Goal: Task Accomplishment & Management: Manage account settings

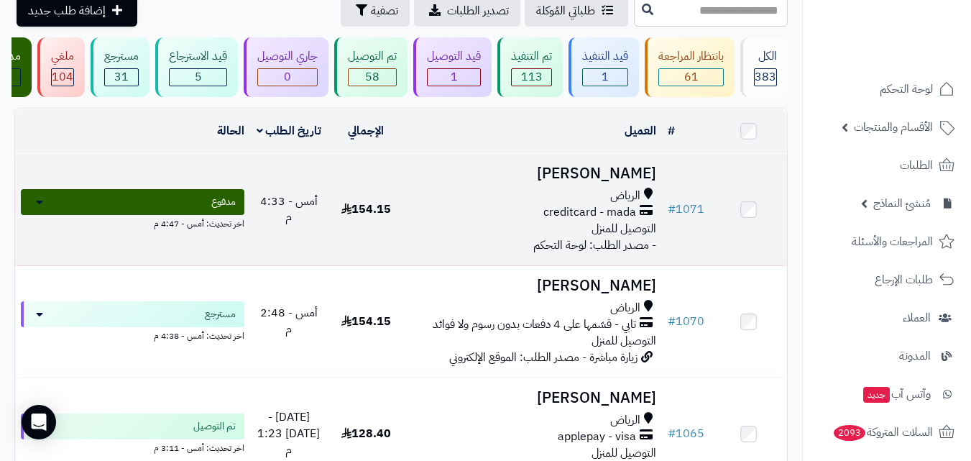
scroll to position [72, 0]
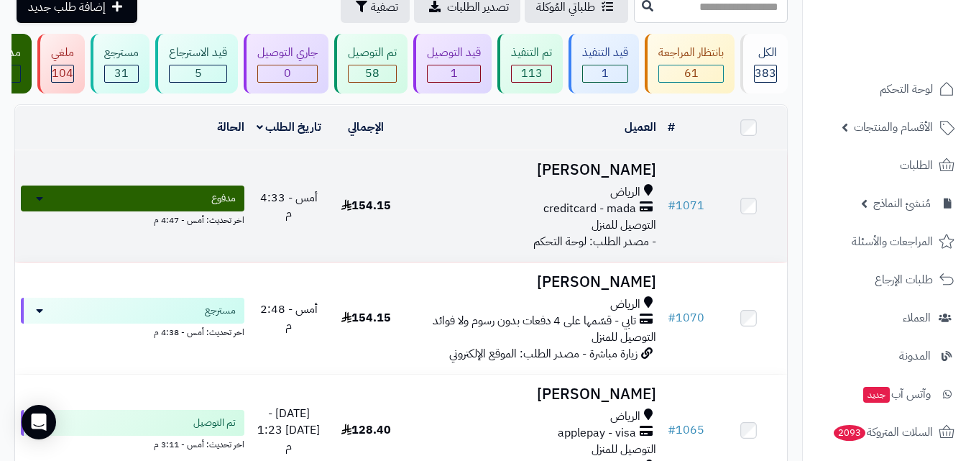
click at [539, 209] on div "creditcard - mada" at bounding box center [534, 209] width 246 height 17
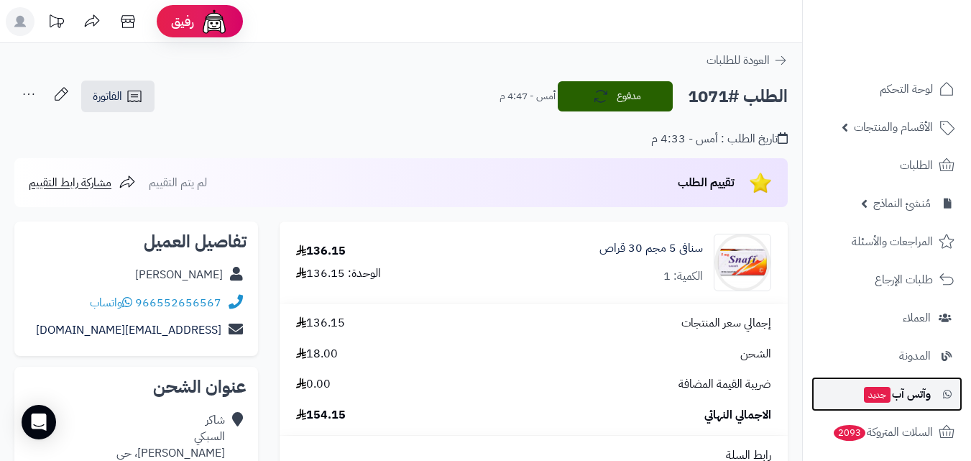
click at [877, 390] on span "جديد" at bounding box center [877, 395] width 27 height 16
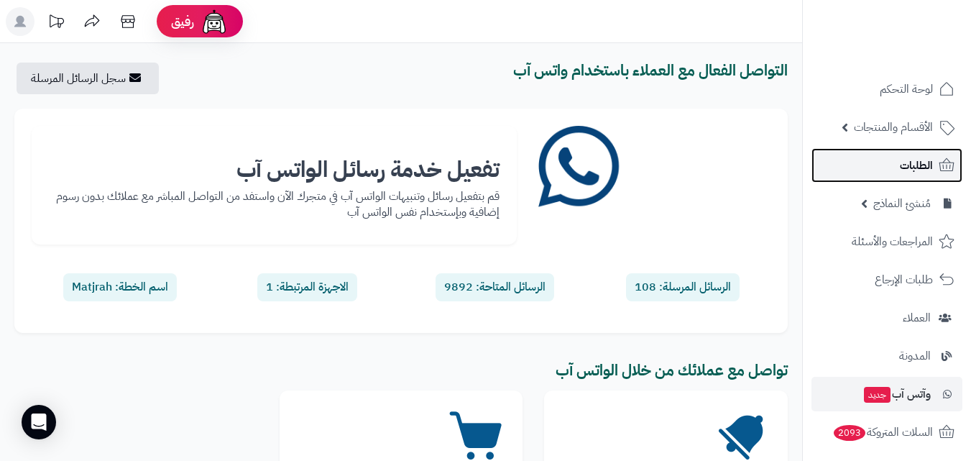
click at [912, 173] on span "الطلبات" at bounding box center [916, 165] width 33 height 20
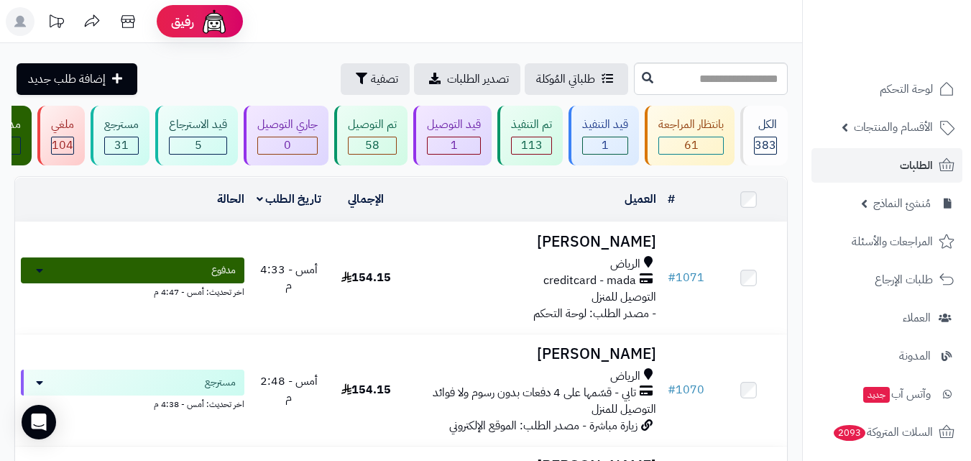
click at [28, 22] on rect at bounding box center [20, 21] width 29 height 29
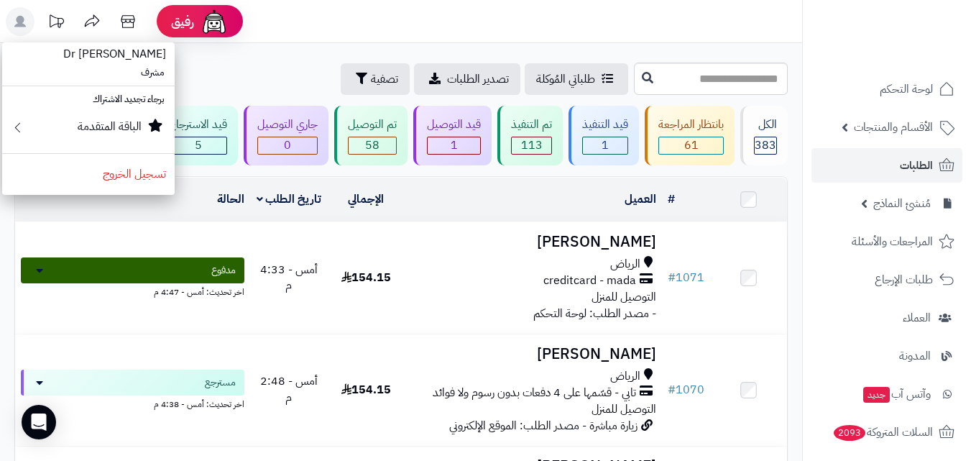
click at [28, 22] on rect at bounding box center [20, 21] width 29 height 29
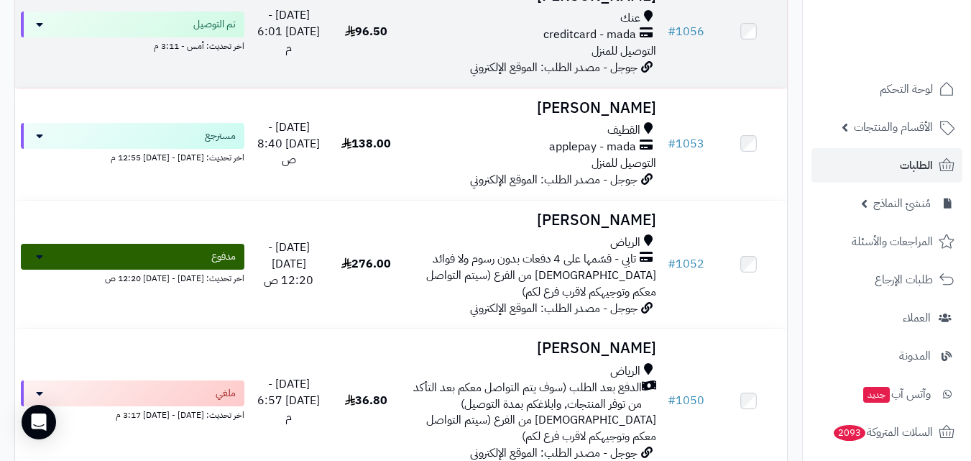
scroll to position [719, 0]
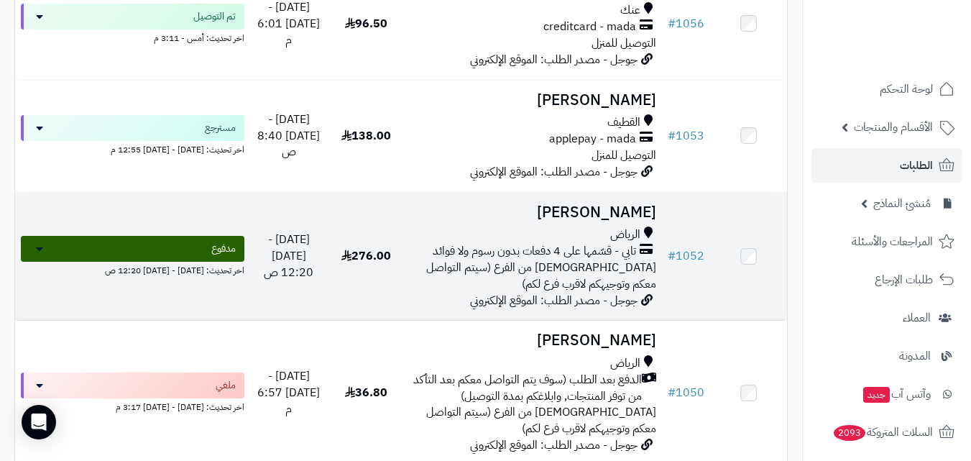
click at [426, 267] on span "[DEMOGRAPHIC_DATA] من الفرع (سيتم التواصل معكم وتوجيهكم لاقرب فرع لكم)" at bounding box center [541, 276] width 230 height 34
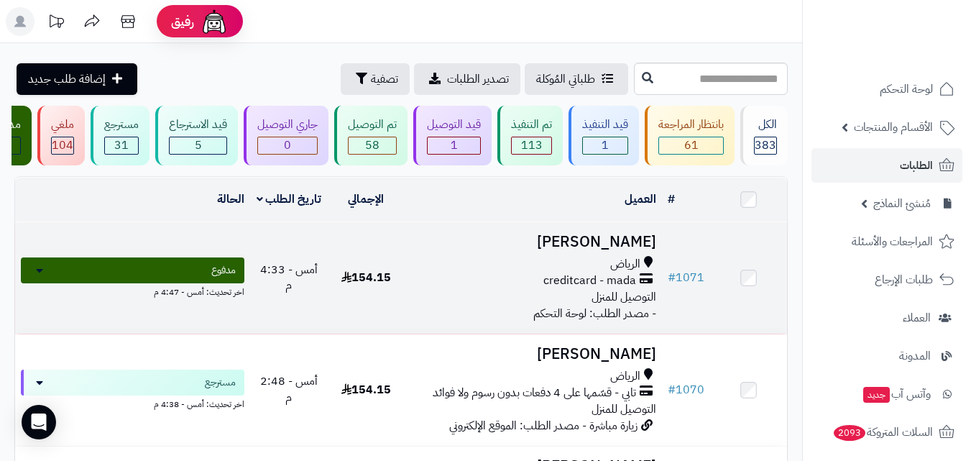
click at [582, 289] on span "creditcard - mada" at bounding box center [590, 281] width 93 height 17
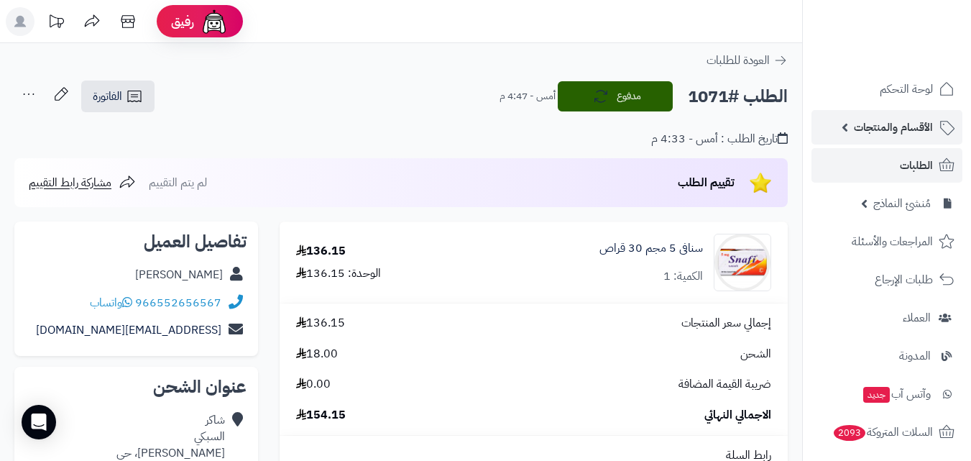
click at [918, 124] on span "الأقسام والمنتجات" at bounding box center [893, 127] width 79 height 20
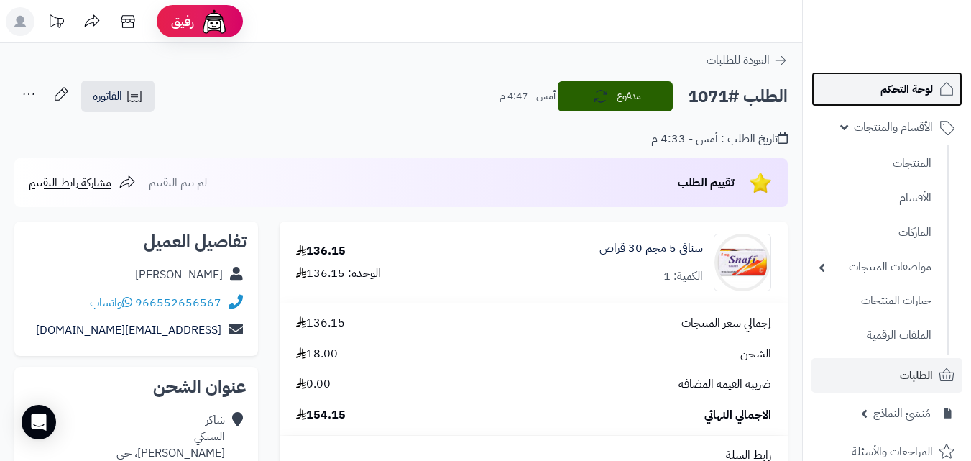
click at [917, 91] on span "لوحة التحكم" at bounding box center [907, 89] width 52 height 20
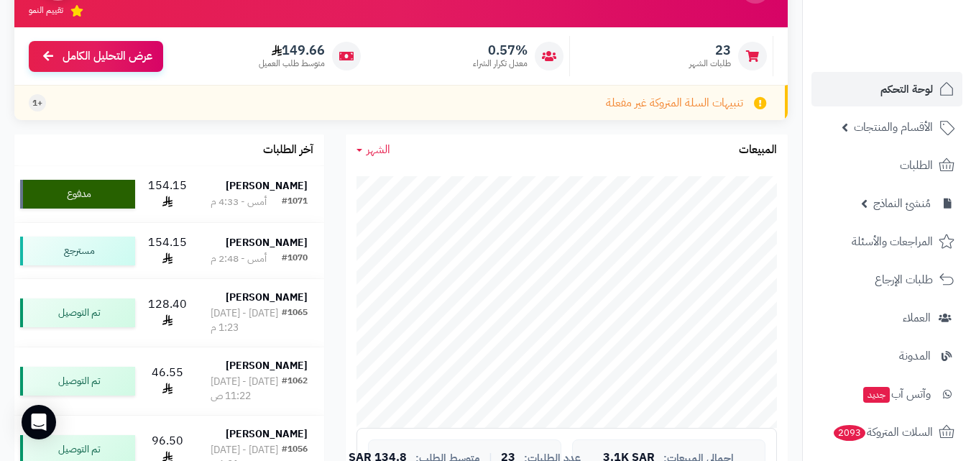
scroll to position [216, 0]
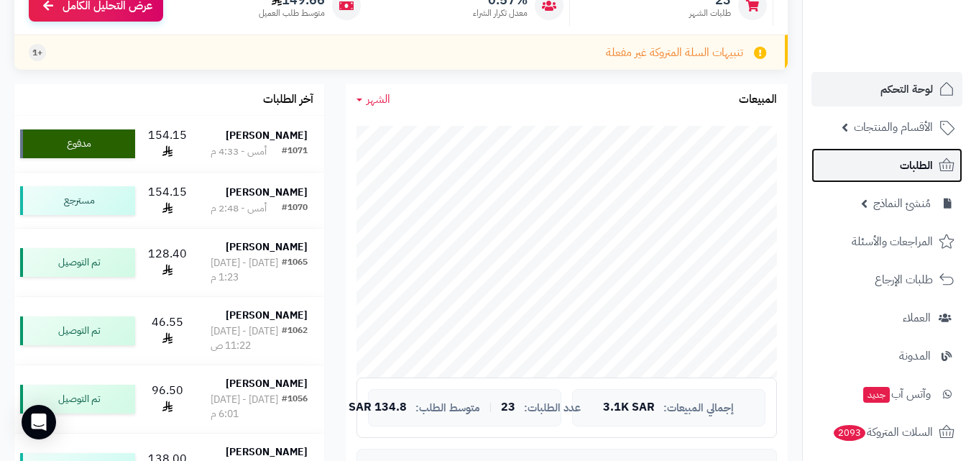
click at [925, 162] on span "الطلبات" at bounding box center [916, 165] width 33 height 20
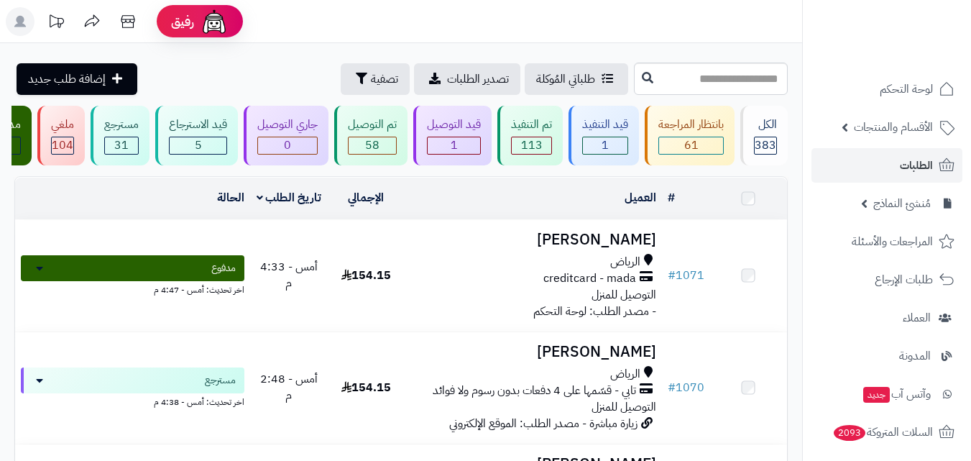
click at [40, 274] on icon at bounding box center [39, 268] width 7 height 12
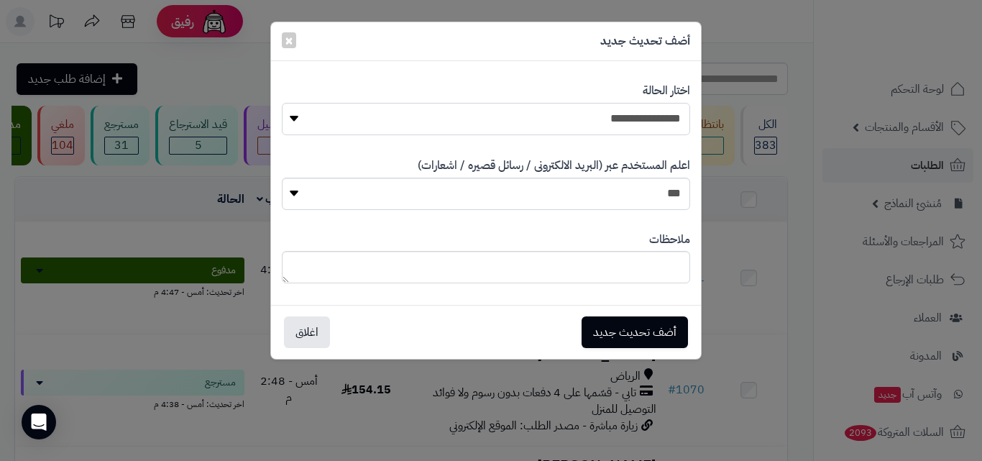
click at [294, 123] on select "**********" at bounding box center [486, 119] width 408 height 32
click at [165, 219] on div "**********" at bounding box center [491, 230] width 982 height 461
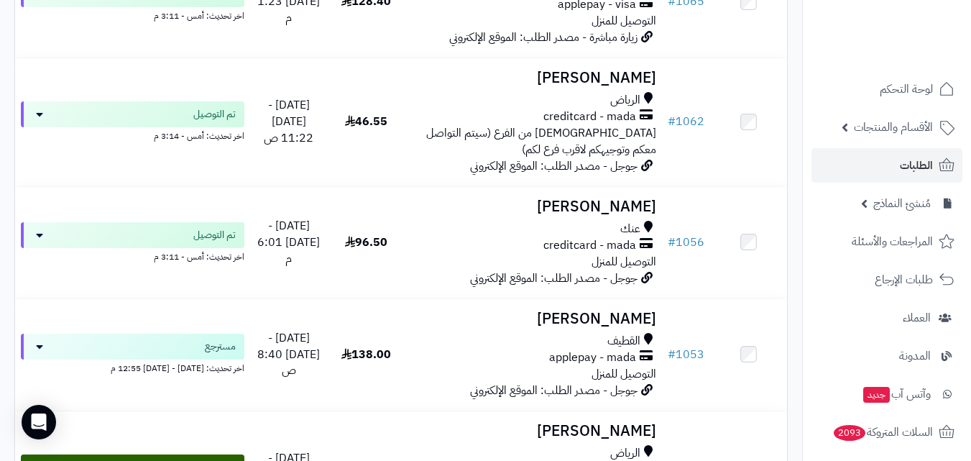
scroll to position [144, 0]
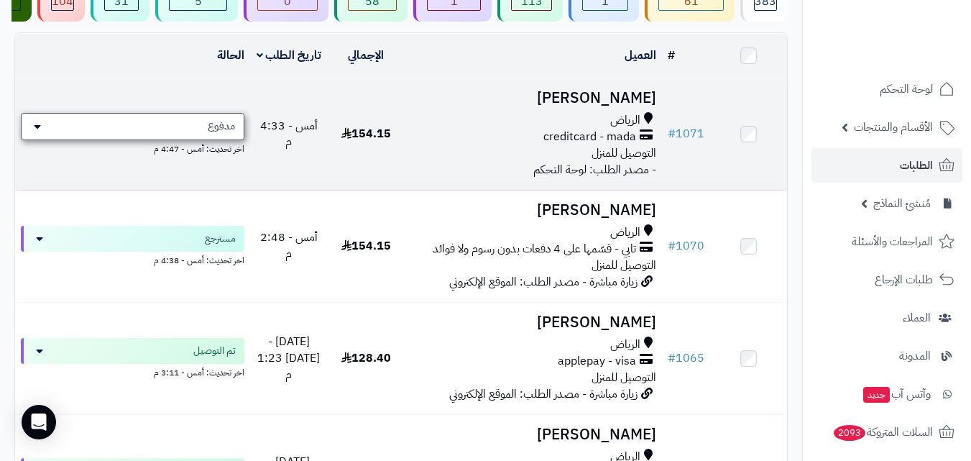
click at [35, 132] on icon at bounding box center [37, 127] width 7 height 12
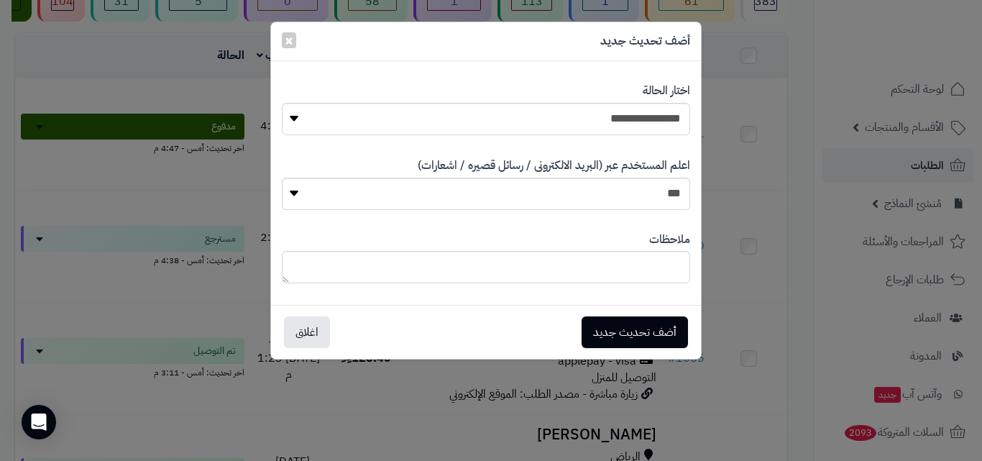
click at [0, 292] on div "**********" at bounding box center [491, 230] width 982 height 461
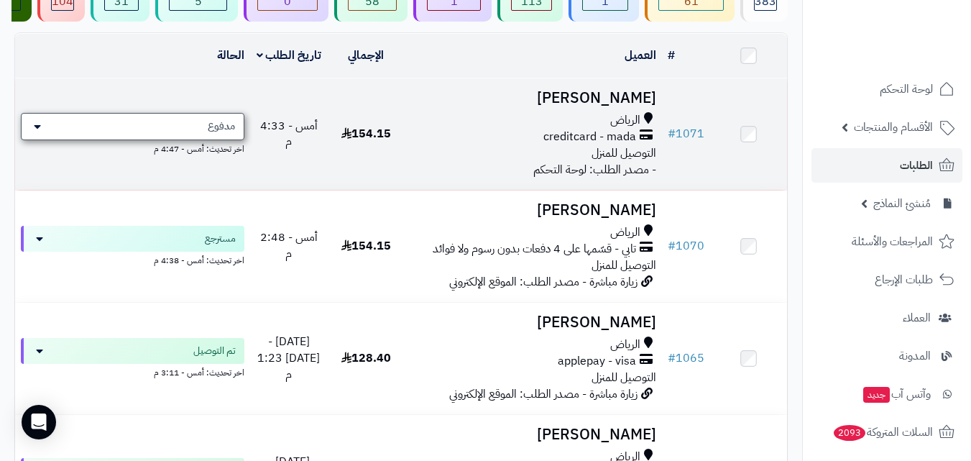
click at [89, 129] on div "مدفوع" at bounding box center [133, 126] width 224 height 27
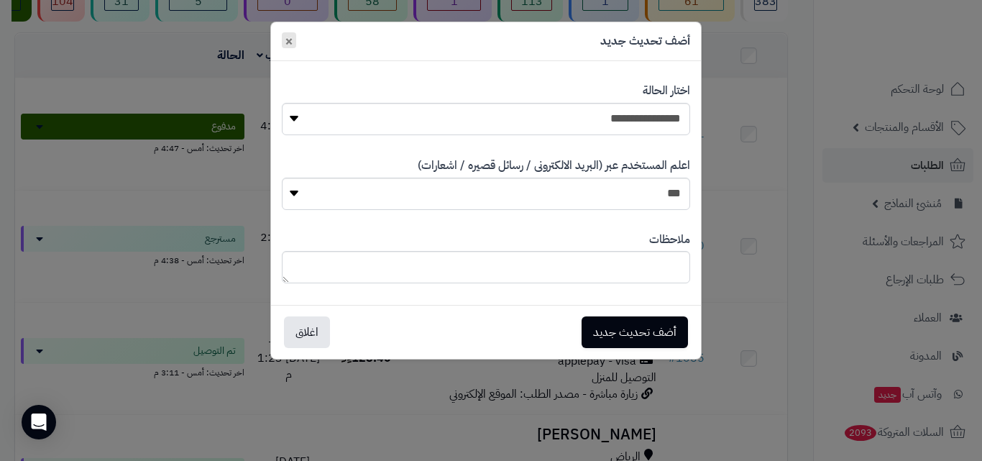
click at [283, 44] on button "×" at bounding box center [289, 40] width 14 height 16
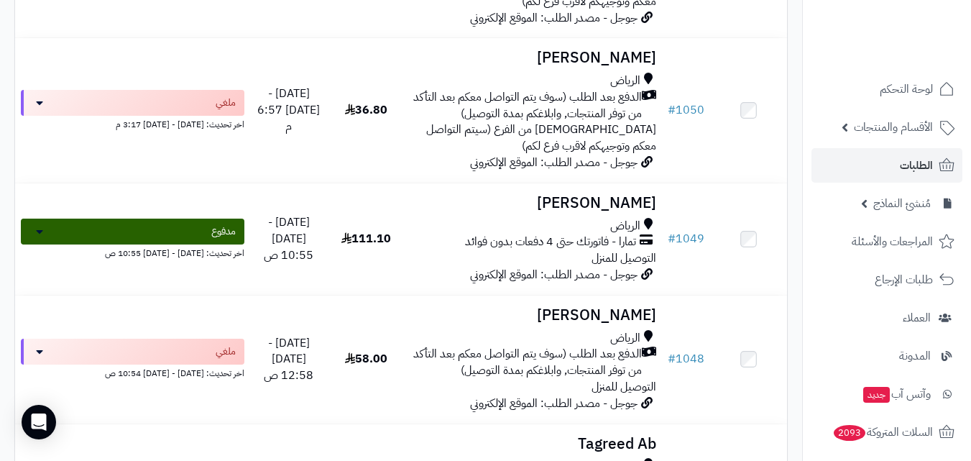
scroll to position [1007, 0]
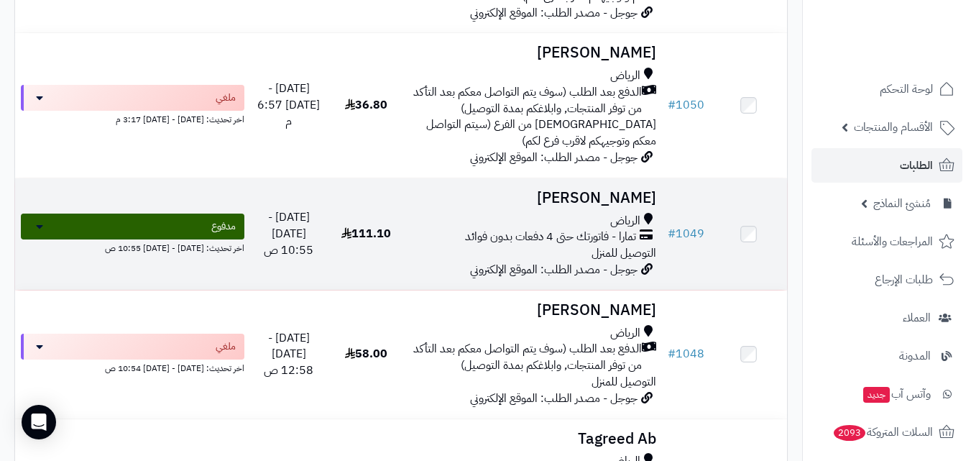
drag, startPoint x: 470, startPoint y: 239, endPoint x: 421, endPoint y: 238, distance: 48.2
click at [421, 238] on div "تمارا - فاتورتك حتى 4 دفعات بدون فوائد" at bounding box center [534, 237] width 246 height 17
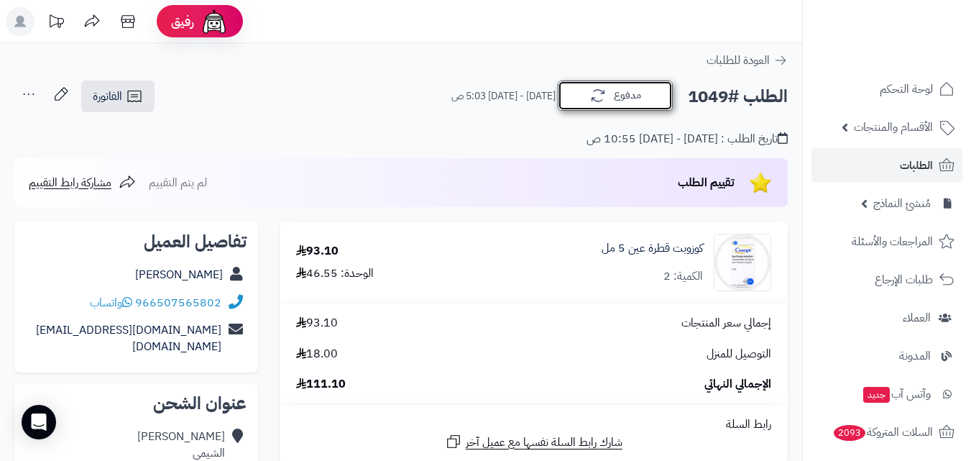
click at [583, 95] on button "مدفوع" at bounding box center [615, 96] width 115 height 30
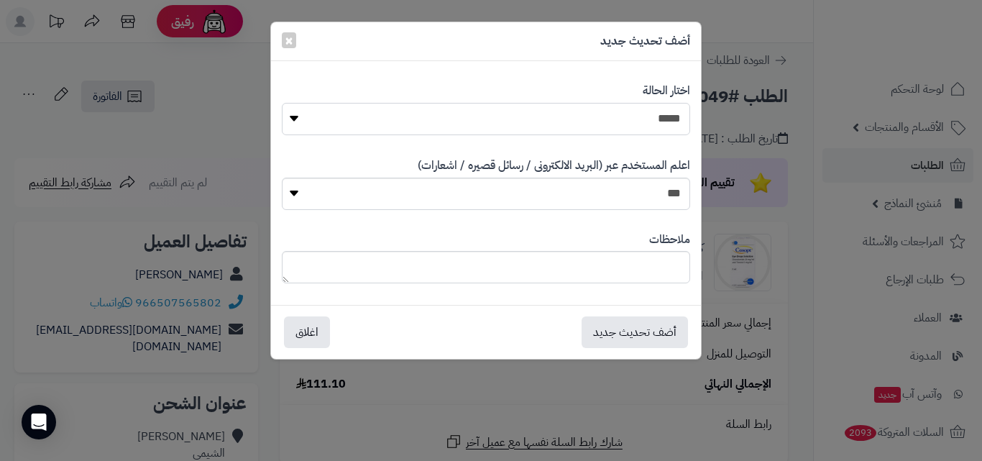
click at [306, 127] on select "**********" at bounding box center [486, 119] width 408 height 32
click at [17, 250] on div "**********" at bounding box center [491, 230] width 982 height 461
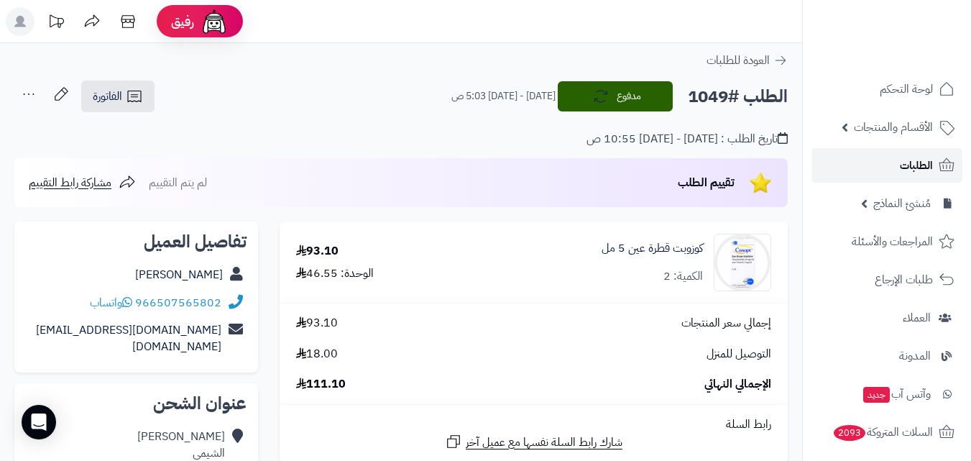
click at [902, 167] on span "الطلبات" at bounding box center [916, 165] width 33 height 20
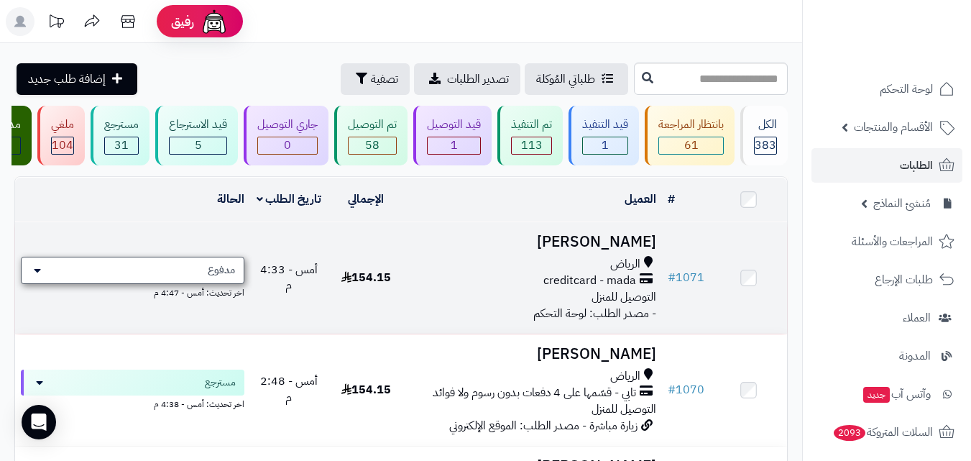
click at [35, 276] on icon at bounding box center [37, 271] width 7 height 12
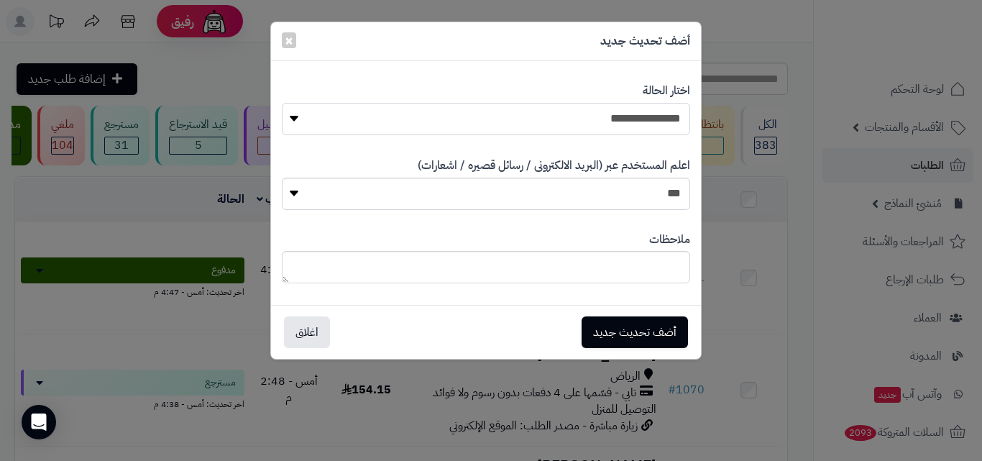
click at [542, 122] on select "**********" at bounding box center [486, 119] width 408 height 32
select select "**"
click at [282, 103] on select "**********" at bounding box center [486, 119] width 408 height 32
click at [609, 326] on button "أضف تحديث جديد" at bounding box center [635, 332] width 106 height 32
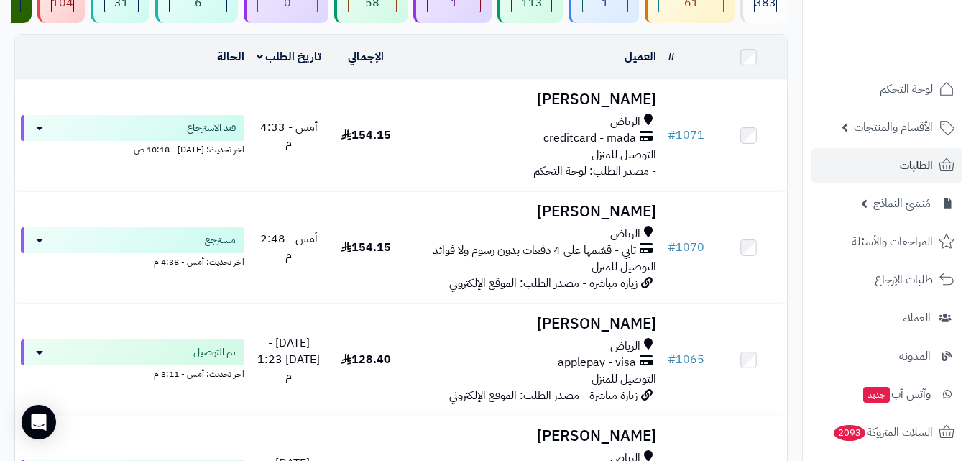
scroll to position [144, 0]
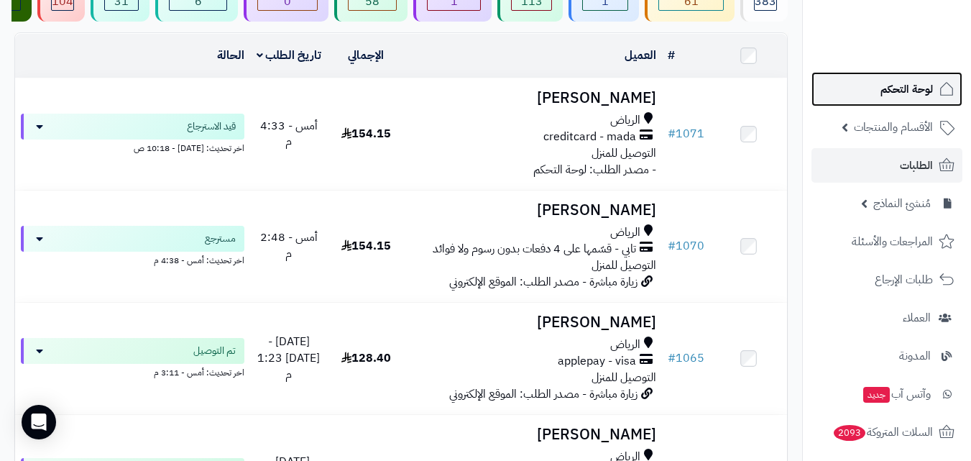
click at [926, 97] on span "لوحة التحكم" at bounding box center [907, 89] width 52 height 20
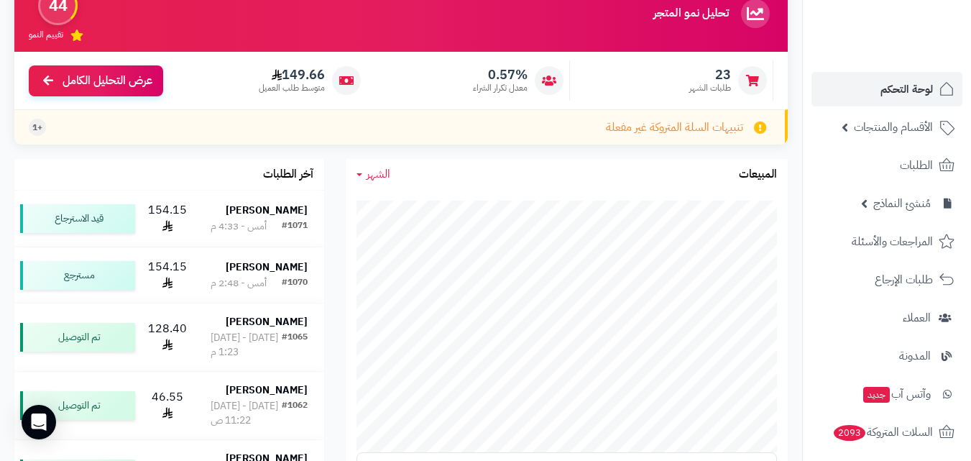
scroll to position [144, 0]
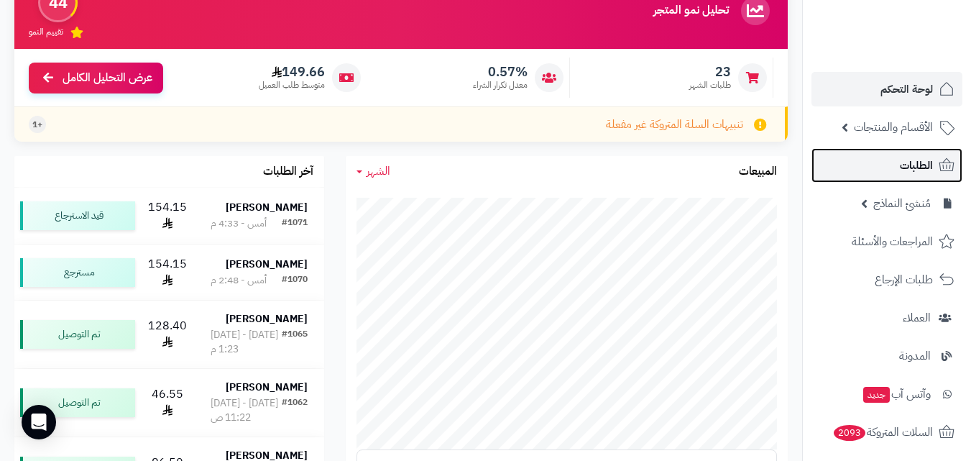
click at [908, 170] on span "الطلبات" at bounding box center [916, 165] width 33 height 20
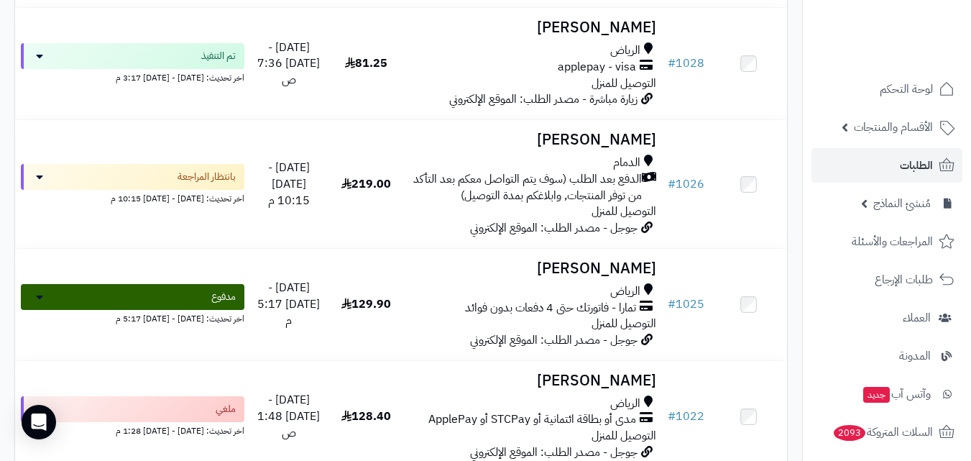
scroll to position [2588, 0]
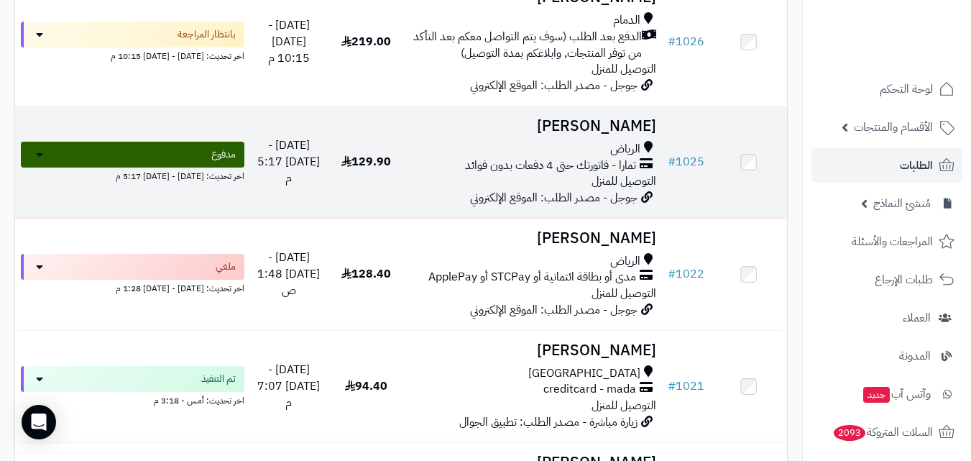
click at [559, 188] on div "الرياض تمارا - فاتورتك حتى 4 دفعات بدون فوائد التوصيل للمنزل" at bounding box center [534, 166] width 246 height 50
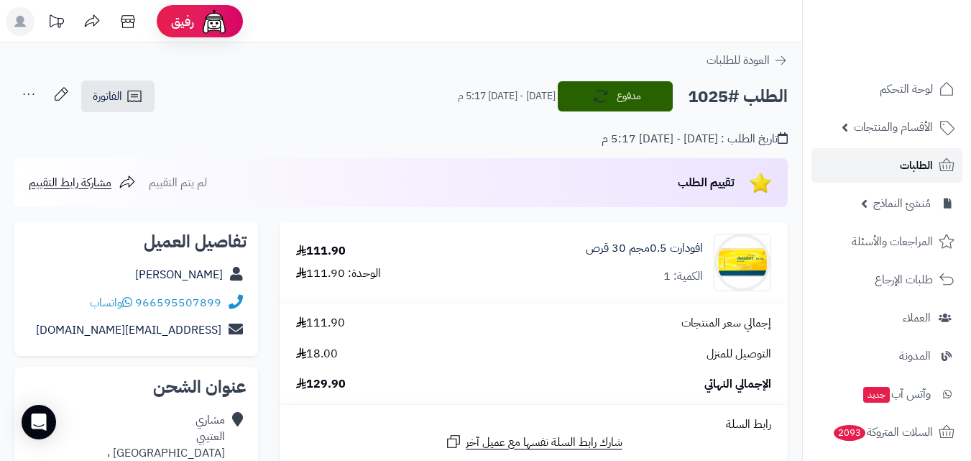
click at [925, 166] on span "الطلبات" at bounding box center [916, 165] width 33 height 20
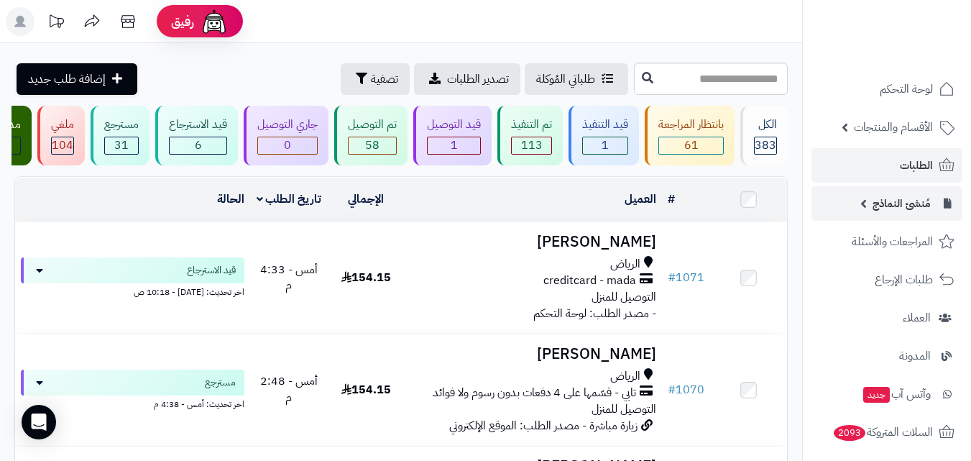
click at [914, 193] on link "مُنشئ النماذج" at bounding box center [887, 203] width 151 height 35
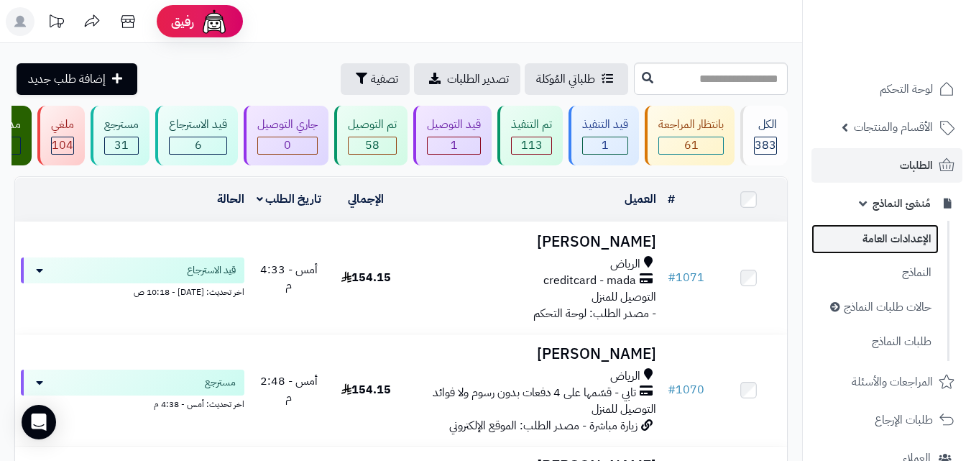
click at [909, 233] on link "الإعدادات العامة" at bounding box center [875, 238] width 127 height 29
